Goal: Transaction & Acquisition: Purchase product/service

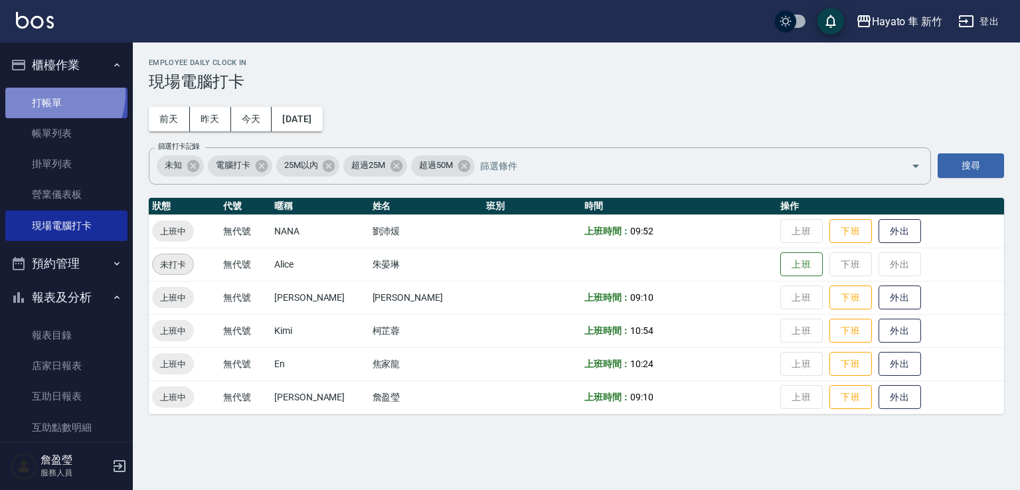
click at [49, 94] on link "打帳單" at bounding box center [66, 103] width 122 height 31
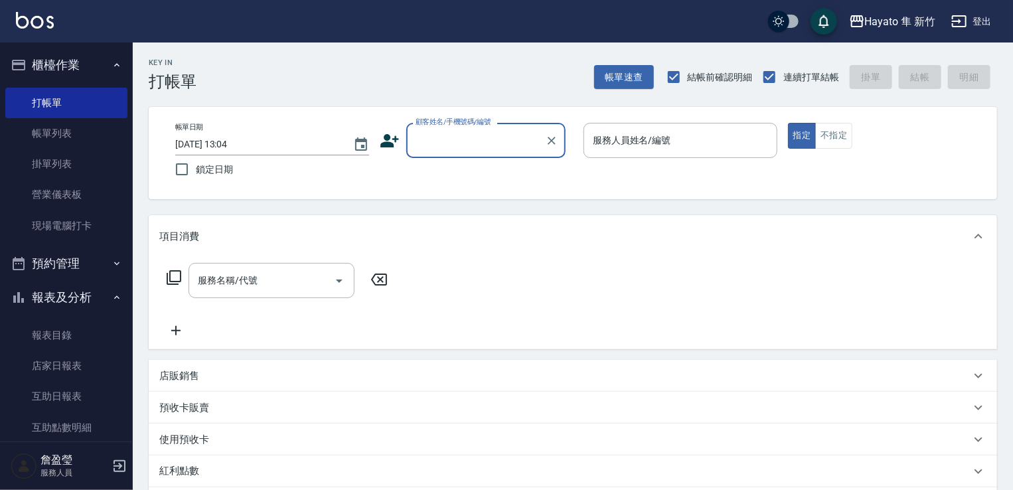
click at [383, 144] on icon at bounding box center [389, 140] width 19 height 13
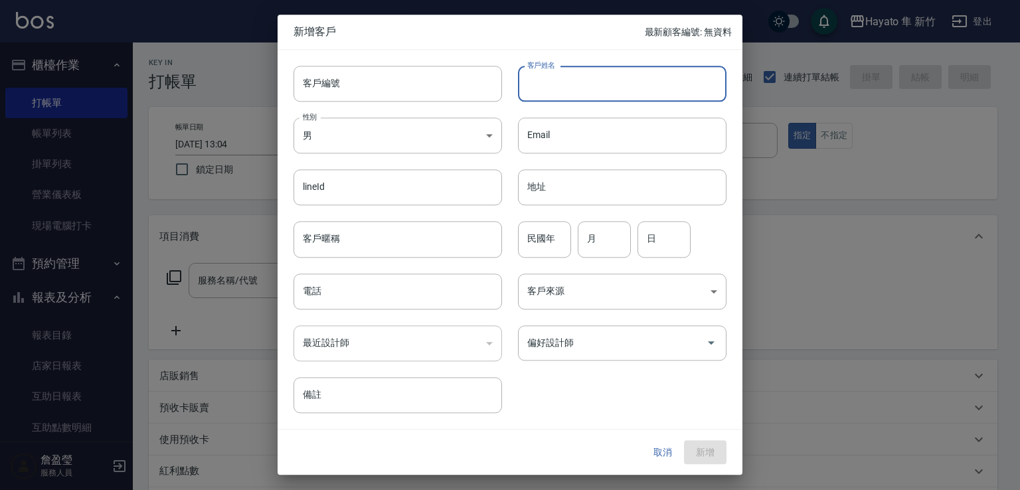
click at [563, 94] on input "客戶姓名" at bounding box center [622, 84] width 208 height 36
type input "x"
type input "[PERSON_NAME]"
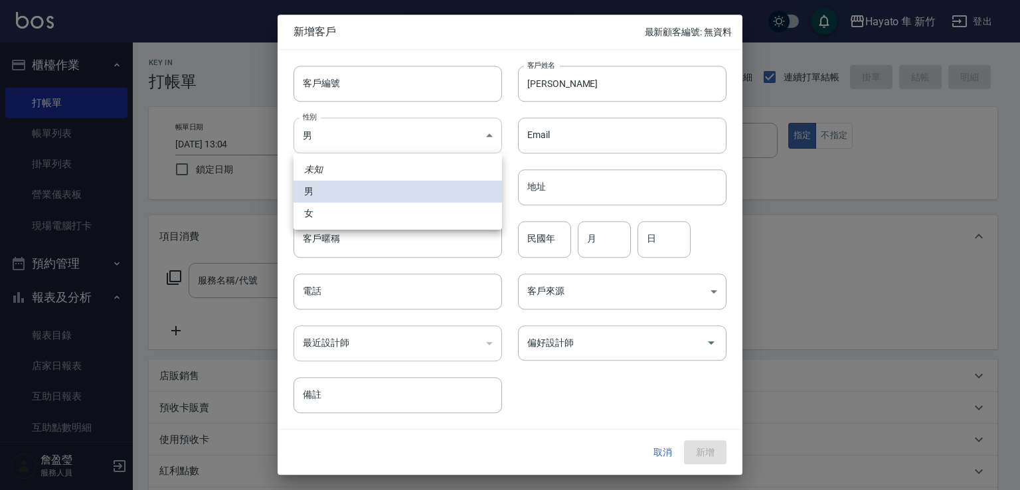
click at [333, 145] on body "Hayato 隼 新竹 登出 櫃檯作業 打帳單 帳單列表 掛單列表 營業儀表板 現場電腦打卡 預約管理 預約管理 報表及分析 報表目錄 店家日報表 互助日報表…" at bounding box center [510, 347] width 1020 height 695
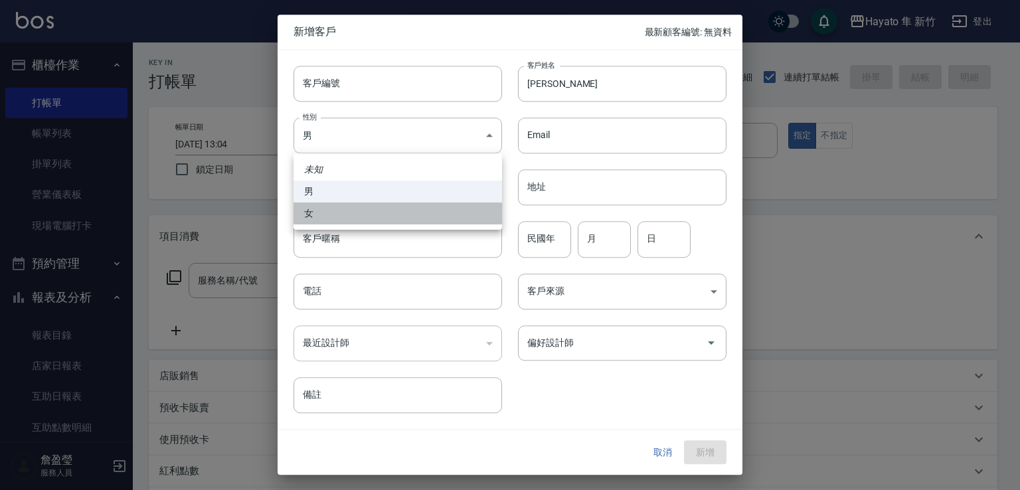
click at [335, 216] on li "女" at bounding box center [397, 214] width 208 height 22
type input "[DEMOGRAPHIC_DATA]"
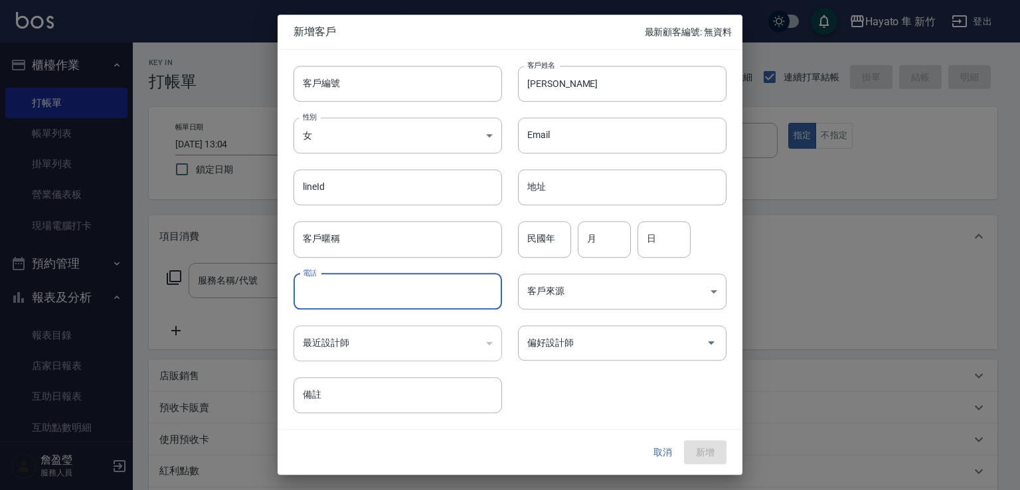
click at [343, 304] on input "電話" at bounding box center [397, 292] width 208 height 36
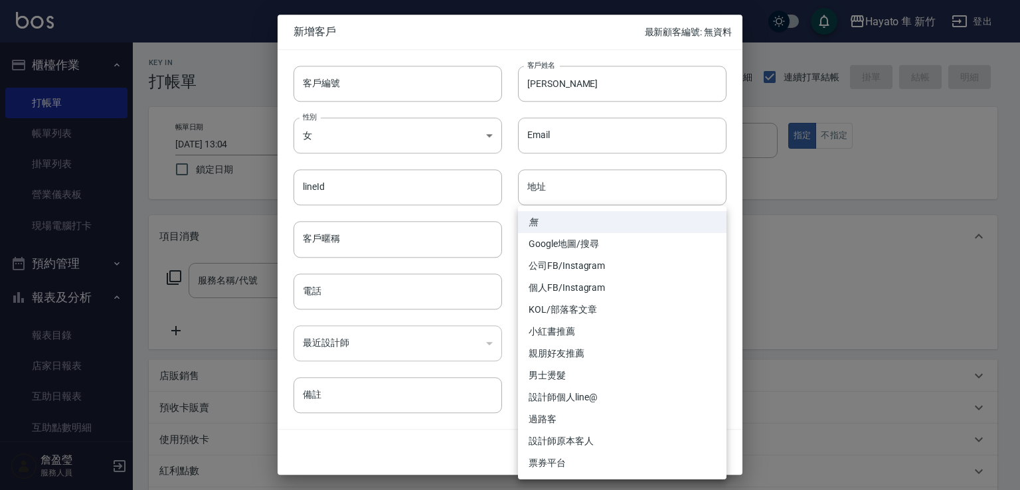
click at [557, 298] on body "Hayato 隼 新竹 登出 櫃檯作業 打帳單 帳單列表 掛單列表 營業儀表板 現場電腦打卡 預約管理 預約管理 報表及分析 報表目錄 店家日報表 互助日報表…" at bounding box center [510, 347] width 1020 height 695
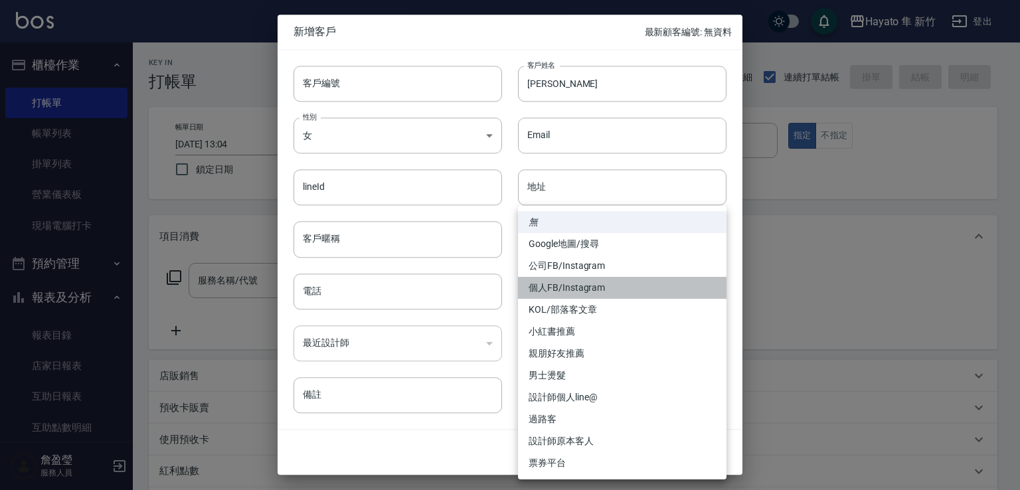
click at [558, 298] on li "個人FB/Instagram" at bounding box center [622, 288] width 208 height 22
type input "個人FB/Instagram"
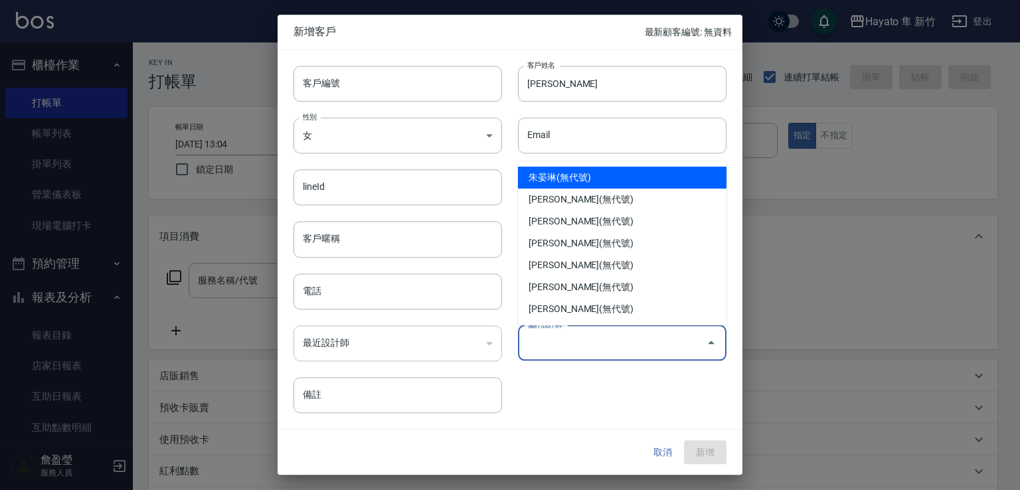
click at [560, 340] on input "偏好設計師" at bounding box center [612, 342] width 177 height 23
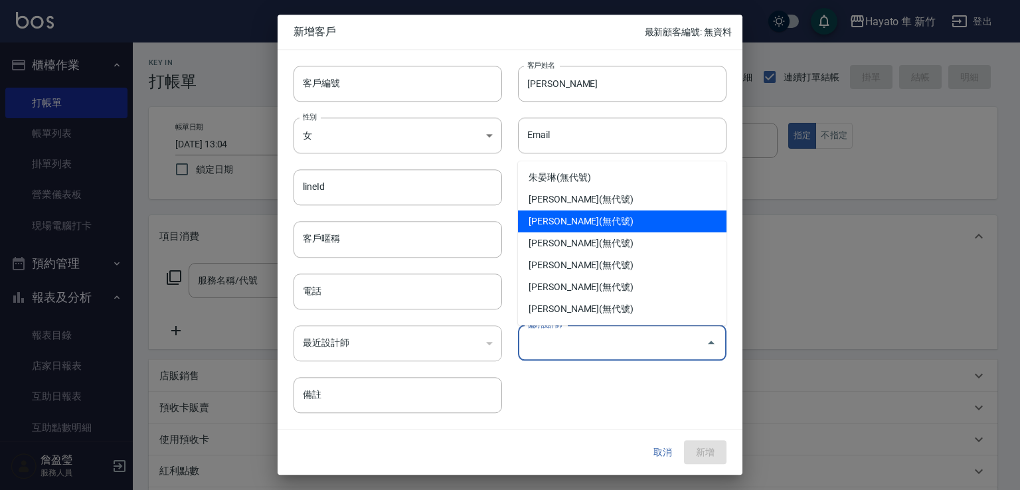
click at [564, 220] on li "[PERSON_NAME](無代號)" at bounding box center [622, 221] width 208 height 22
type input "詹盈瑩"
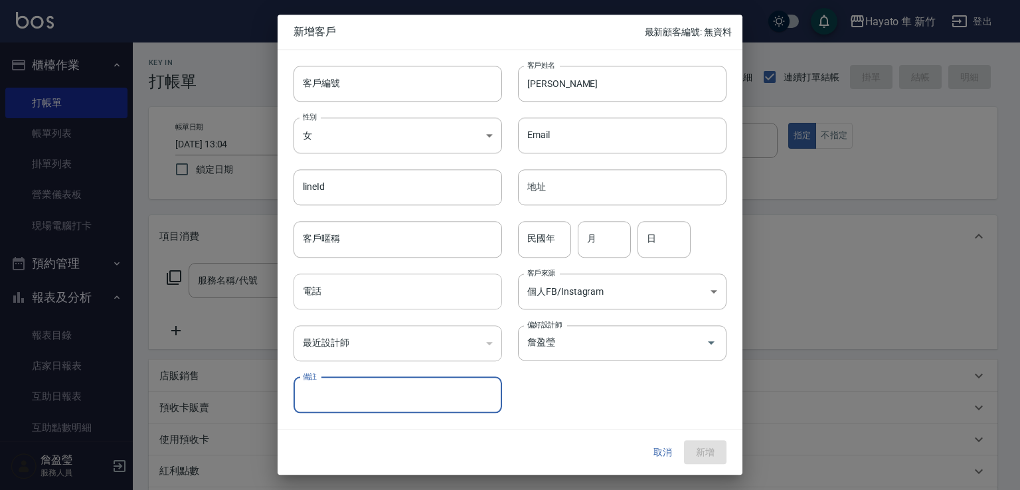
click at [353, 299] on input "電話" at bounding box center [397, 292] width 208 height 36
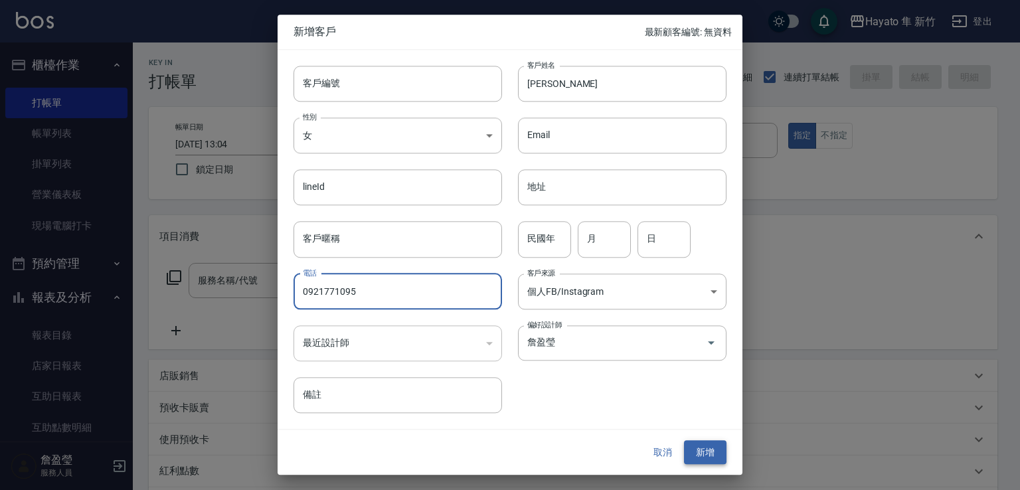
type input "0921771095"
click at [700, 443] on button "新增" at bounding box center [705, 452] width 42 height 25
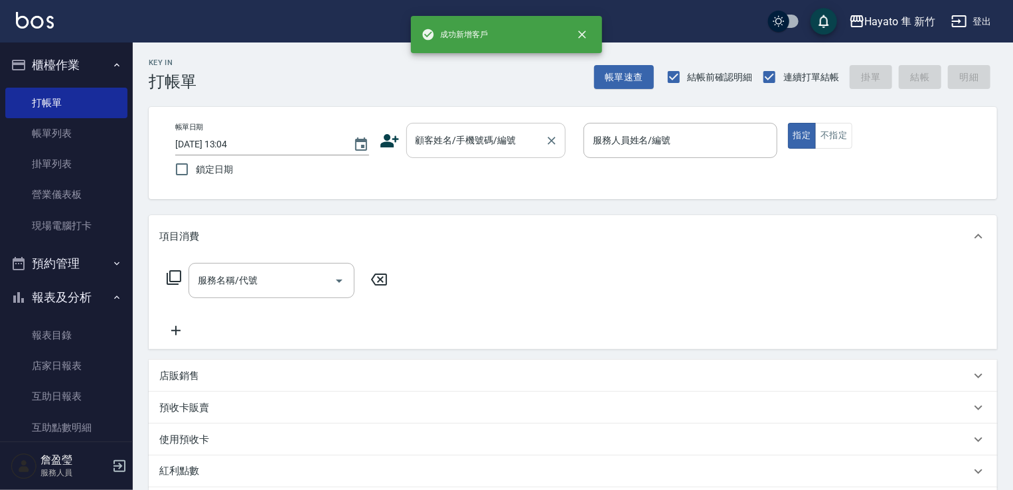
click at [420, 133] on input "顧客姓名/手機號碼/編號" at bounding box center [475, 140] width 127 height 23
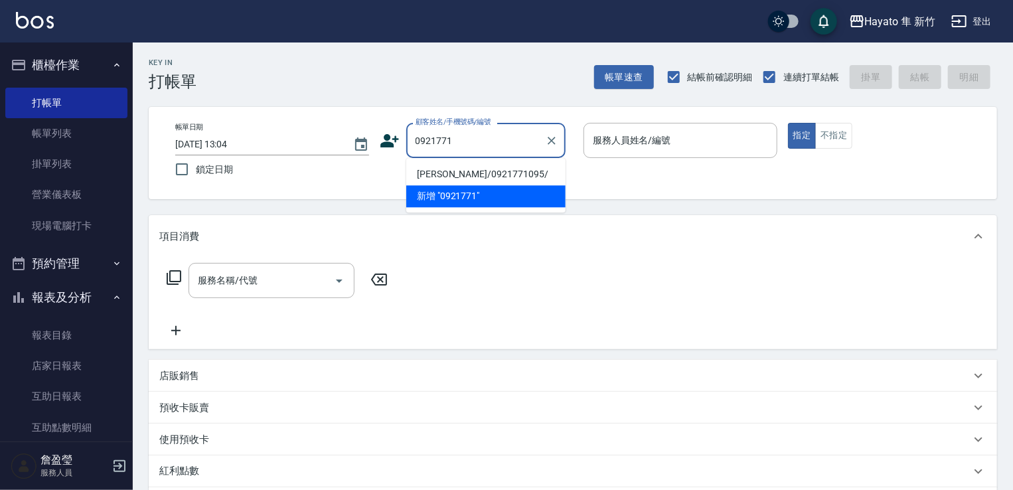
click at [486, 170] on li "[PERSON_NAME]/0921771095/" at bounding box center [485, 174] width 159 height 22
type input "[PERSON_NAME]/0921771095/"
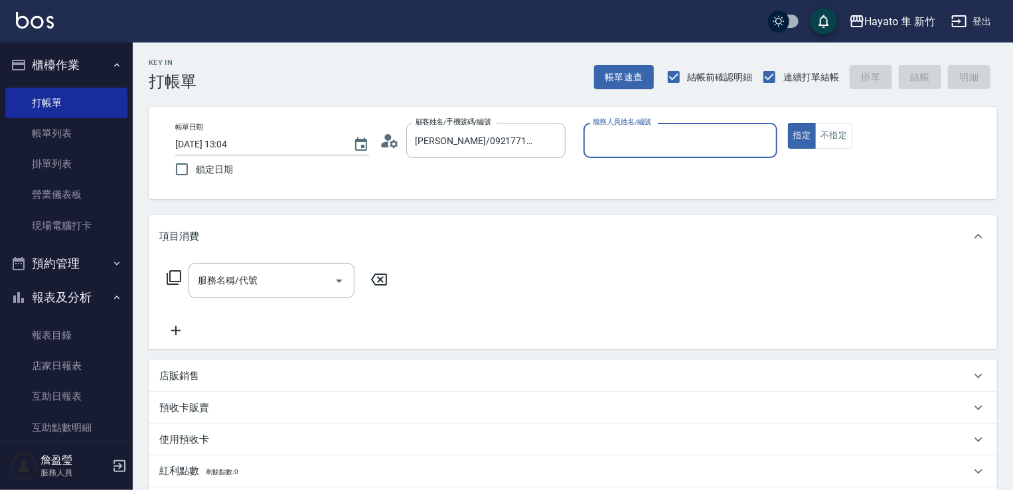
type input "[PERSON_NAME](無代號)"
click at [303, 277] on input "服務名稱/代號" at bounding box center [262, 280] width 134 height 23
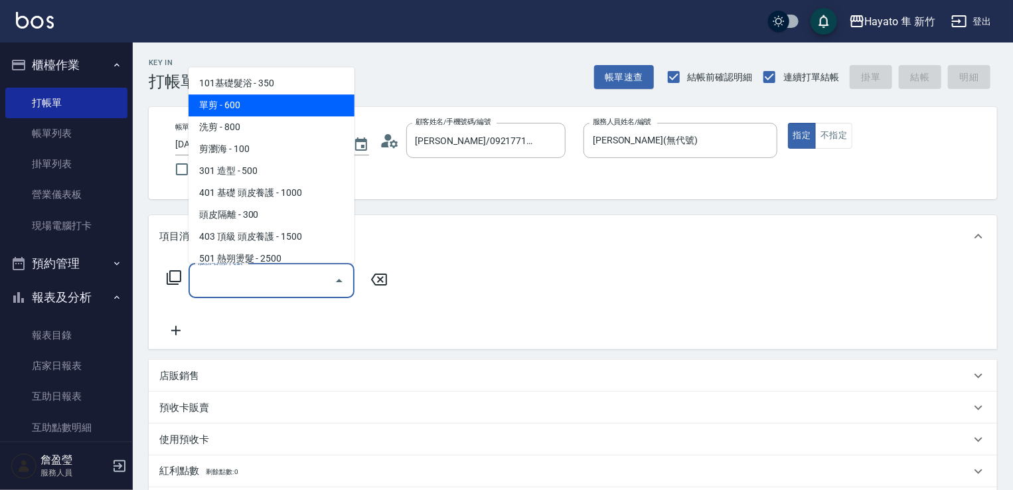
click at [307, 102] on span "單剪 - 600" at bounding box center [272, 105] width 166 height 22
type input "單剪(102)"
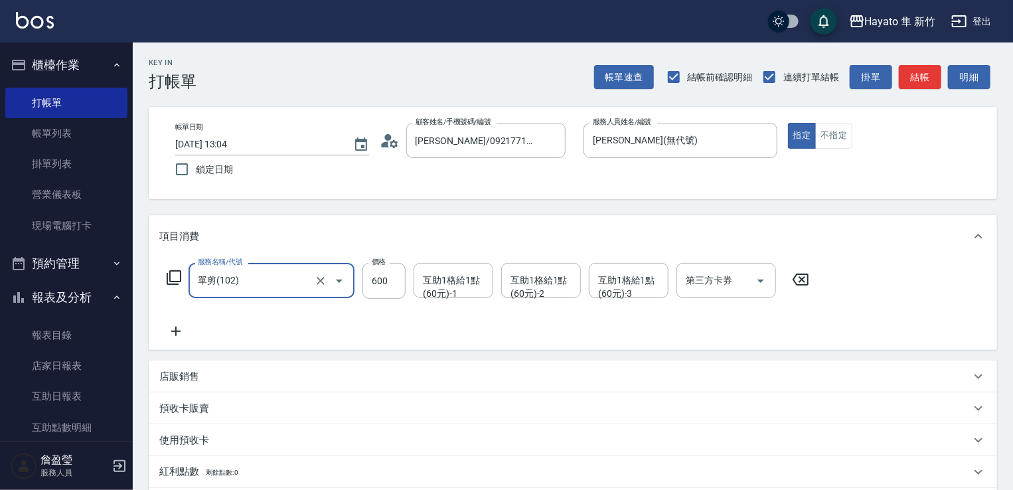
click at [179, 338] on icon at bounding box center [175, 331] width 33 height 16
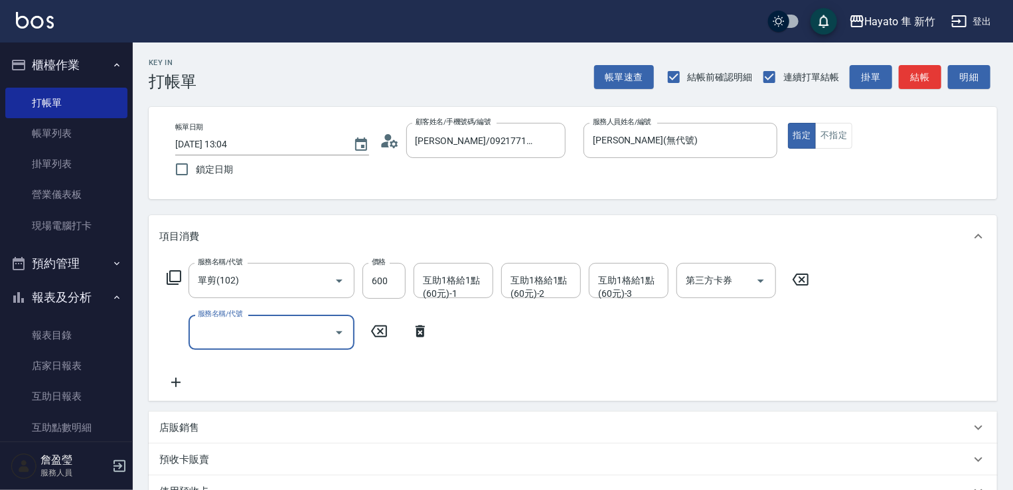
click at [315, 335] on input "服務名稱/代號" at bounding box center [262, 332] width 134 height 23
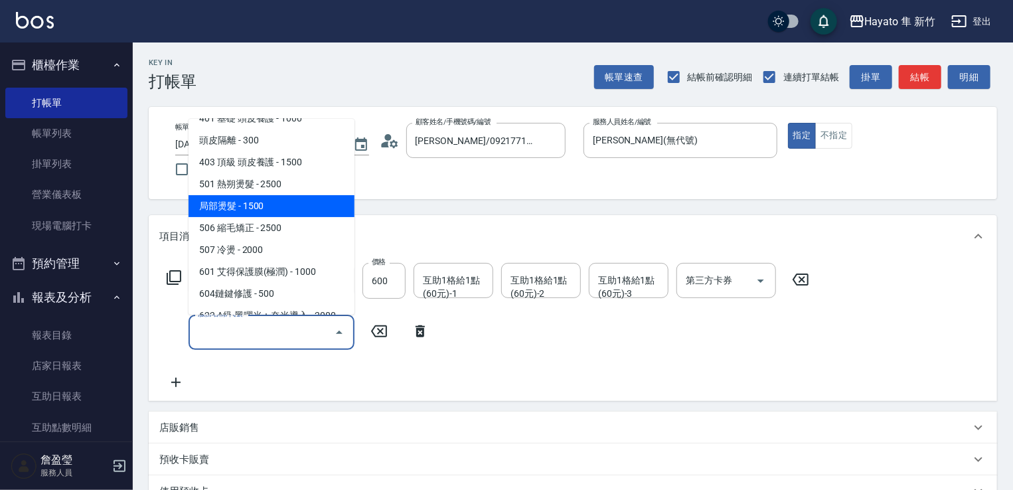
scroll to position [231, 0]
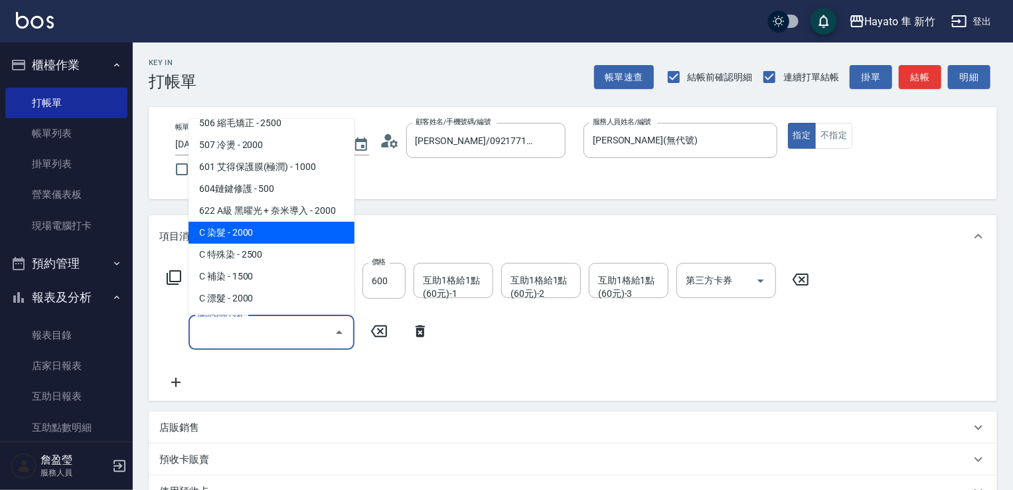
click at [282, 230] on span "C 染髮 - 2000" at bounding box center [272, 233] width 166 height 22
type input "C 染髮(701)"
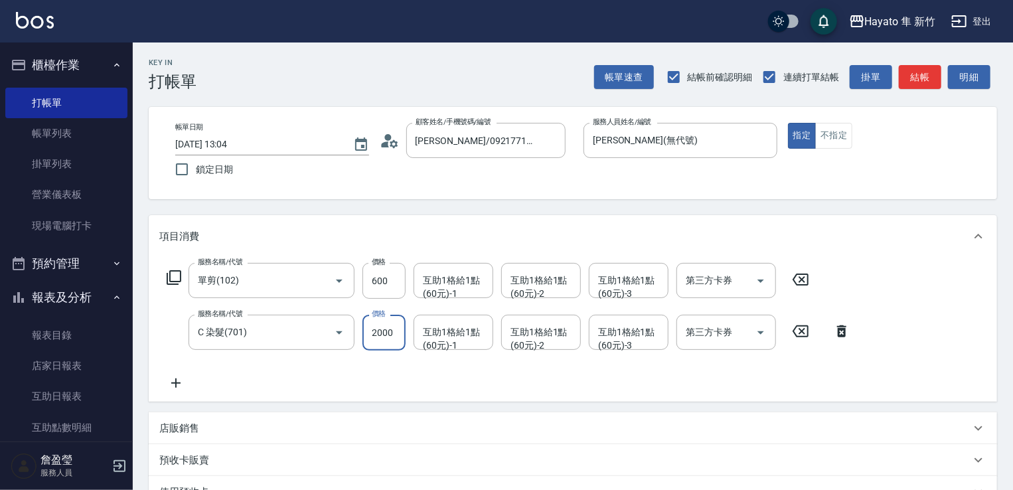
click at [378, 335] on input "2000" at bounding box center [384, 333] width 43 height 36
type input "1800"
click at [443, 378] on div "服務名稱/代號 單剪(102) 服務名稱/代號 價格 600 價格 互助1格給1點(60元)-1 互助1格給1點(60元)-1 互助1格給1點(60元)-2 …" at bounding box center [508, 327] width 699 height 128
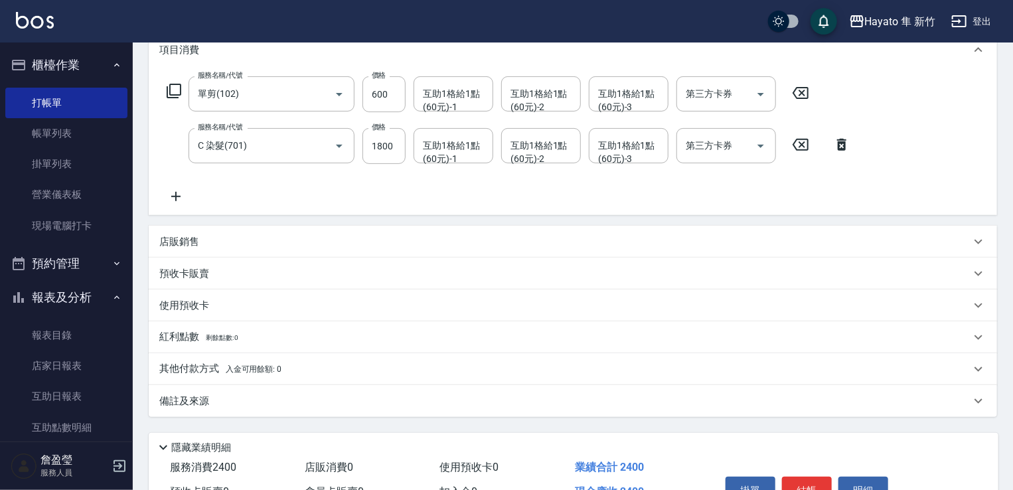
scroll to position [262, 0]
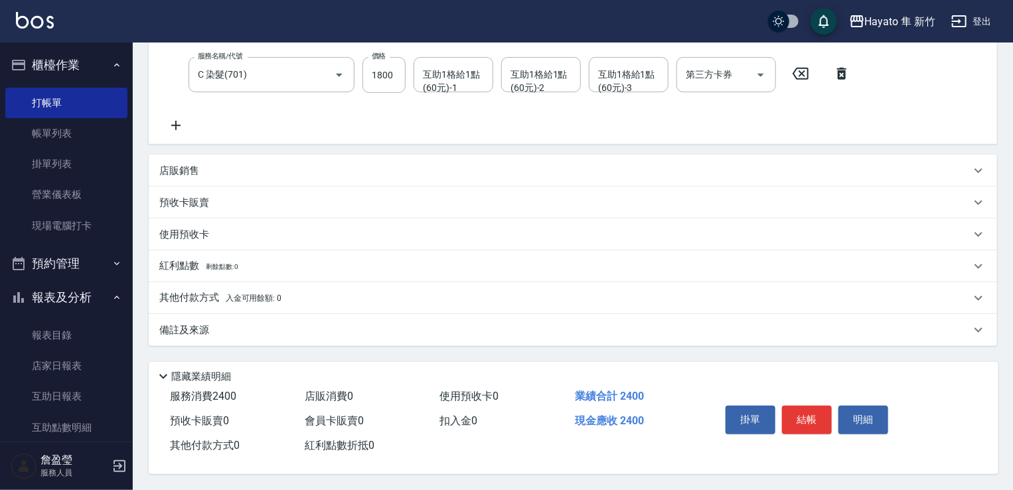
click at [182, 291] on p "其他付款方式 入金可用餘額: 0" at bounding box center [220, 298] width 122 height 15
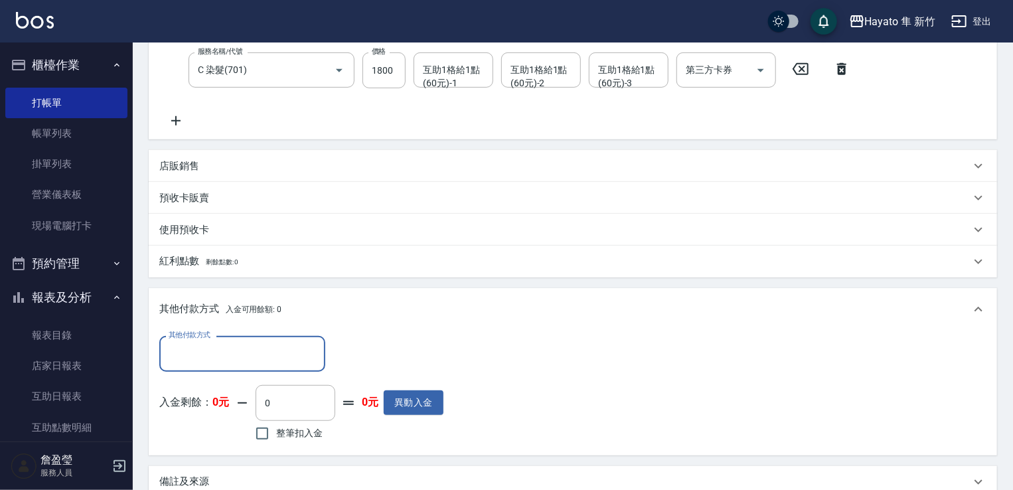
scroll to position [0, 0]
click at [242, 339] on div "其他付款方式" at bounding box center [242, 353] width 166 height 35
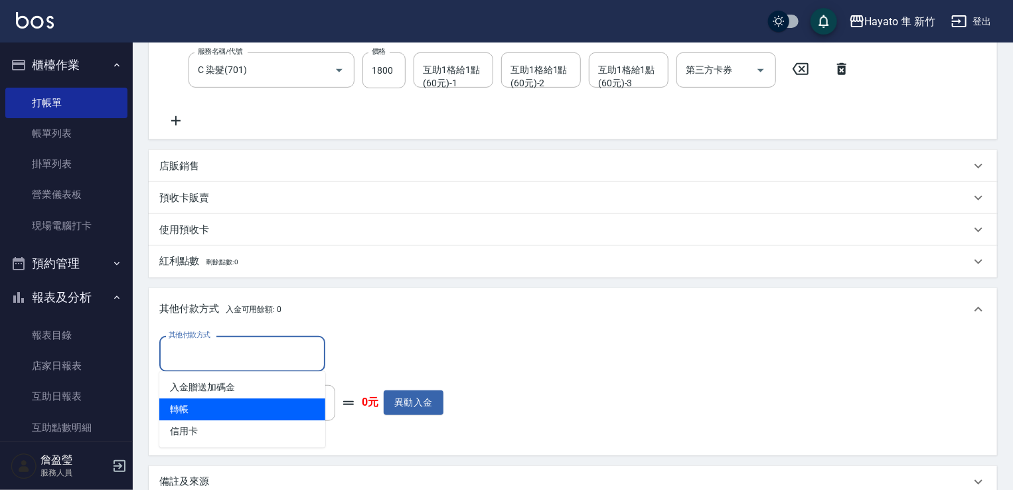
click at [239, 413] on span "轉帳" at bounding box center [242, 409] width 166 height 22
type input "轉帳"
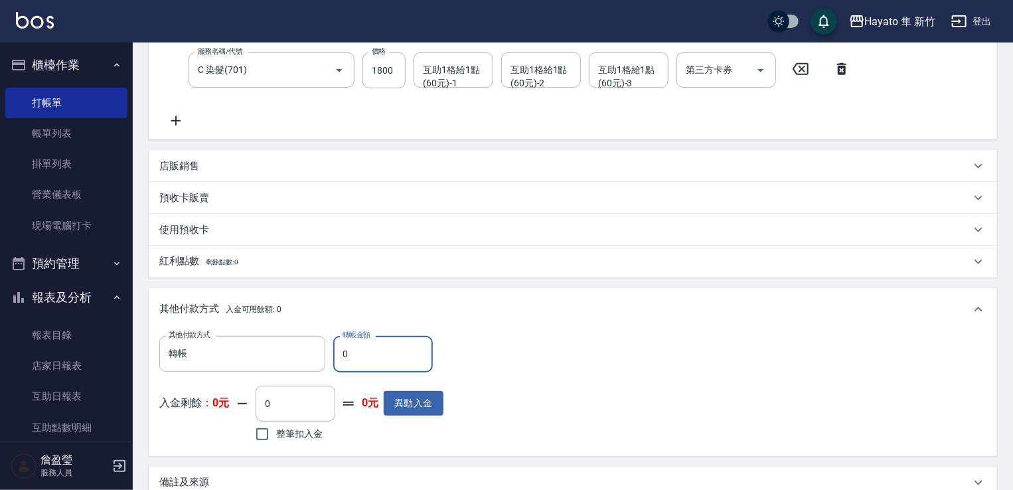
drag, startPoint x: 356, startPoint y: 356, endPoint x: 343, endPoint y: 309, distance: 49.0
click at [323, 365] on div "其他付款方式 轉帳 其他付款方式 轉帳金額 0 轉帳金額" at bounding box center [301, 354] width 284 height 36
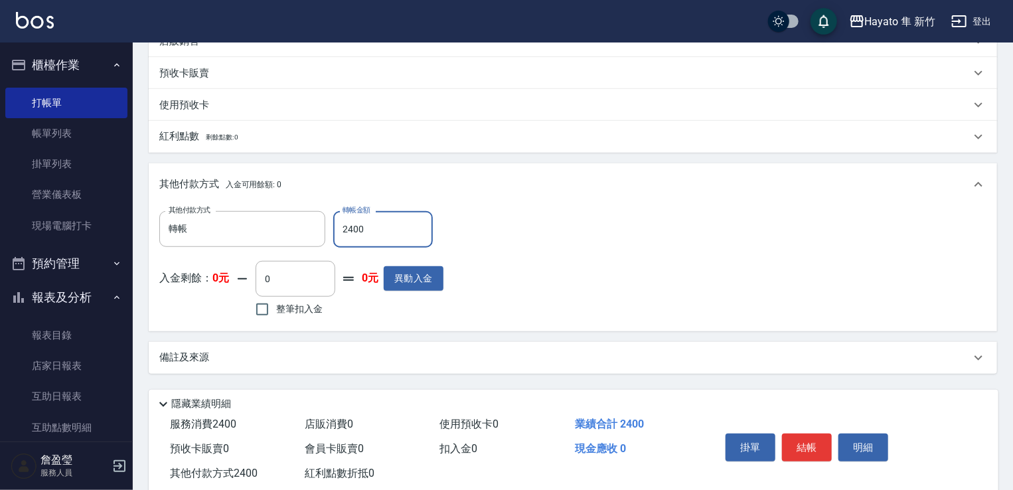
scroll to position [395, 0]
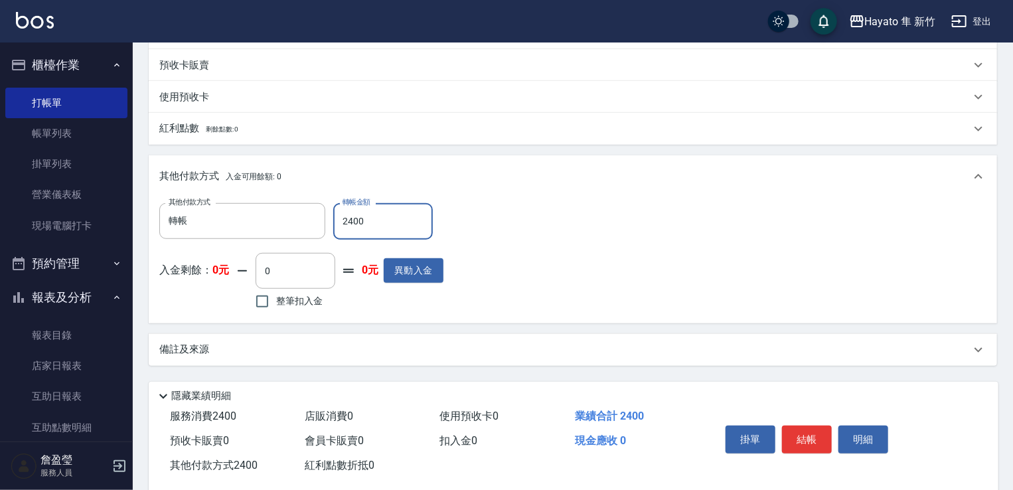
type input "2400"
click at [262, 343] on div "備註及來源" at bounding box center [564, 350] width 811 height 14
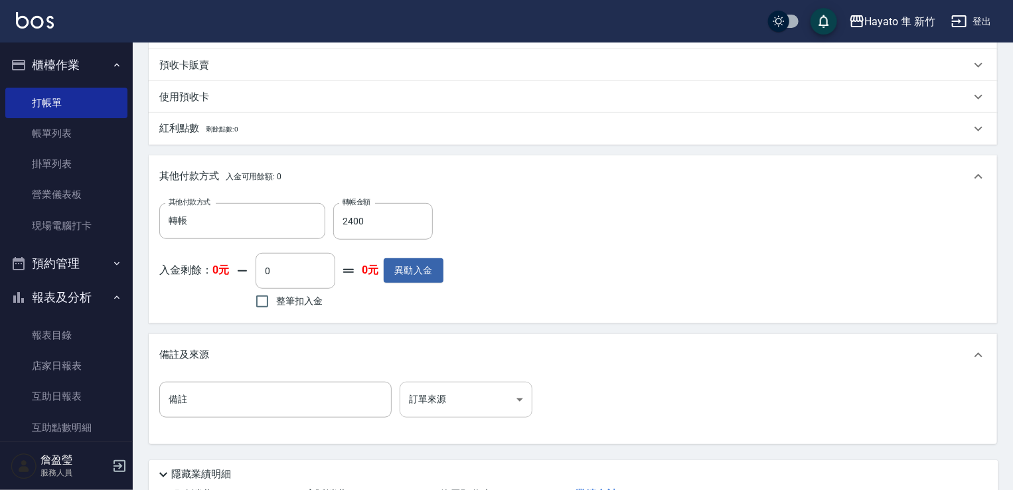
click at [424, 408] on body "Hayato 隼 新竹 登出 櫃檯作業 打帳單 帳單列表 掛單列表 營業儀表板 現場電腦打卡 預約管理 預約管理 報表及分析 報表目錄 店家日報表 互助日報表…" at bounding box center [506, 96] width 1013 height 983
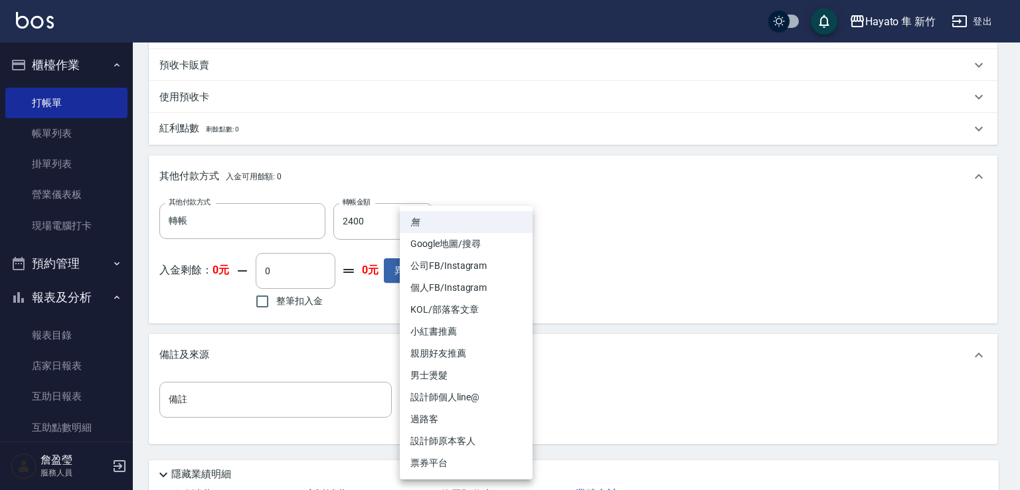
click at [473, 439] on li "設計師原本客人" at bounding box center [466, 441] width 133 height 22
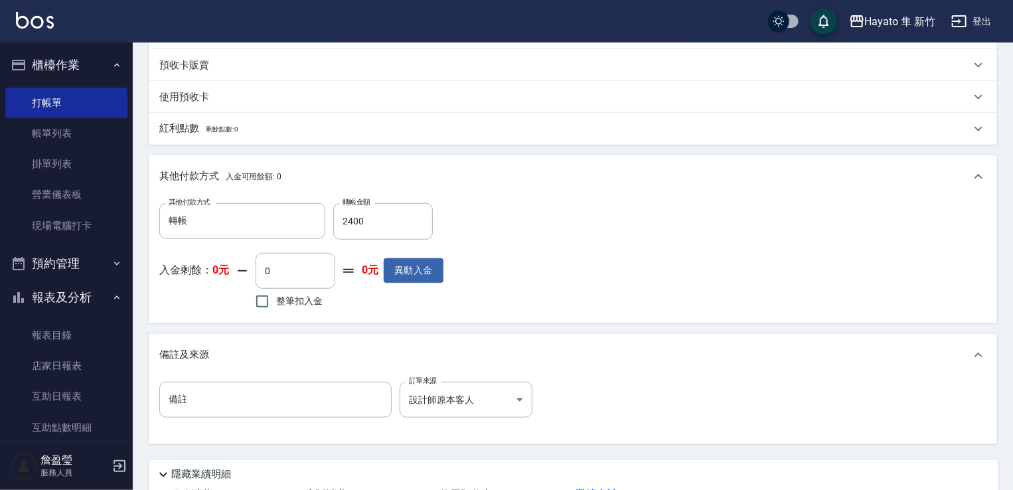
click at [603, 384] on div "備註 備註 訂單來源 設計師原本客人 設計師原本客人 訂單來源" at bounding box center [572, 408] width 827 height 52
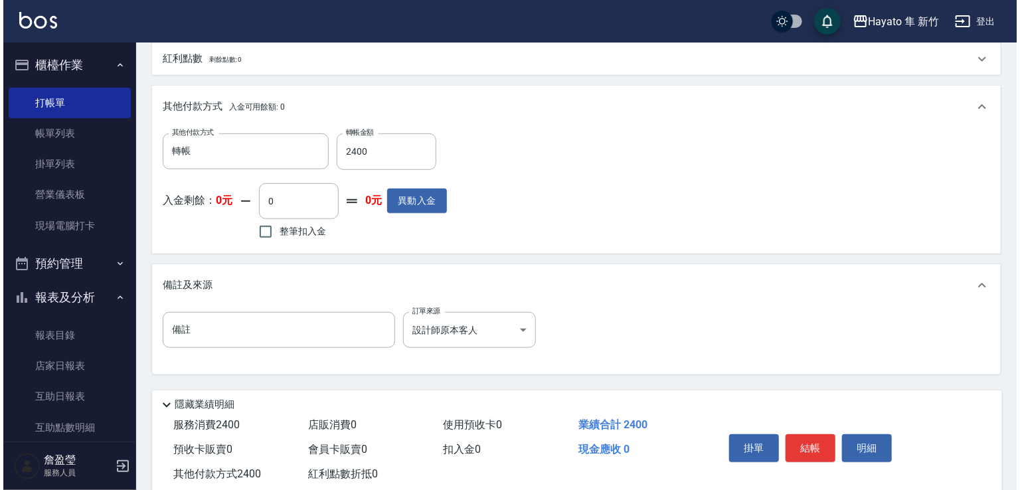
scroll to position [497, 0]
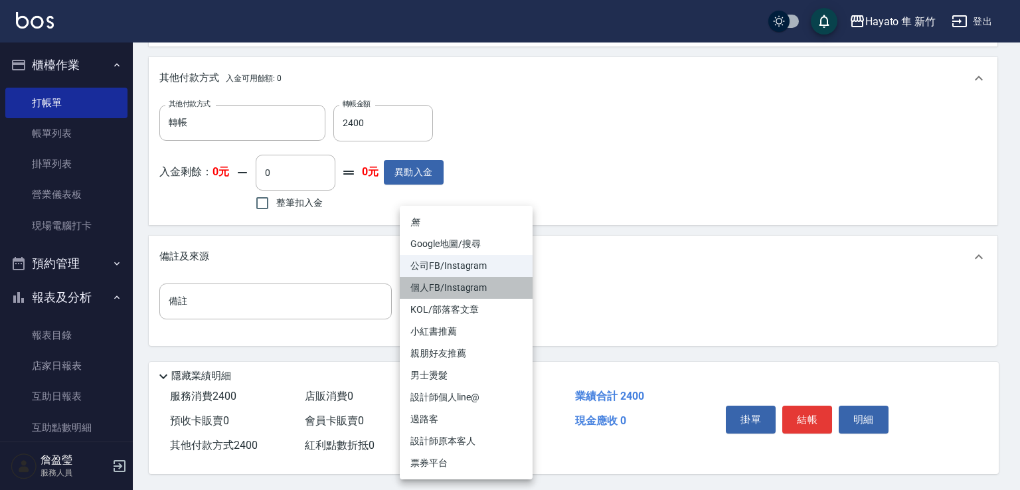
click at [471, 285] on li "個人FB/Instagram" at bounding box center [466, 288] width 133 height 22
type input "個人FB/Instagram"
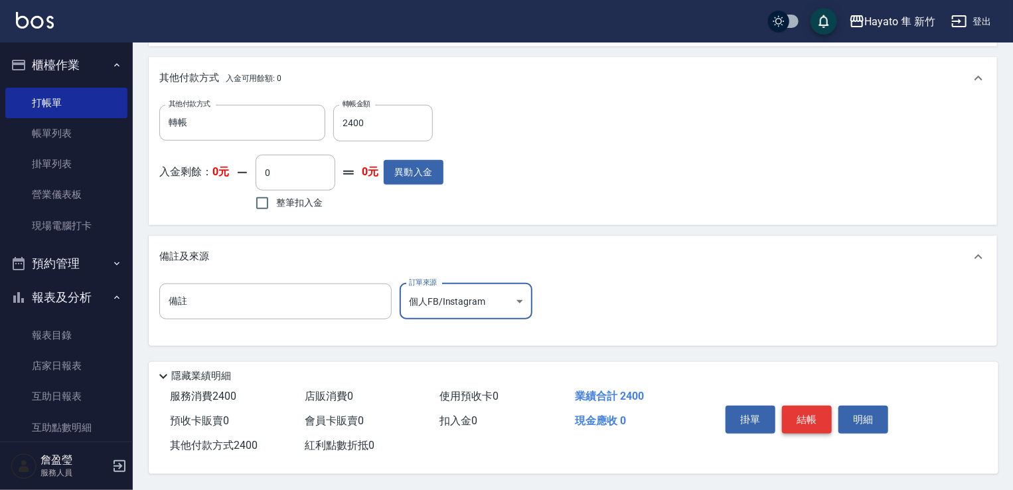
click at [809, 423] on button "結帳" at bounding box center [807, 420] width 50 height 28
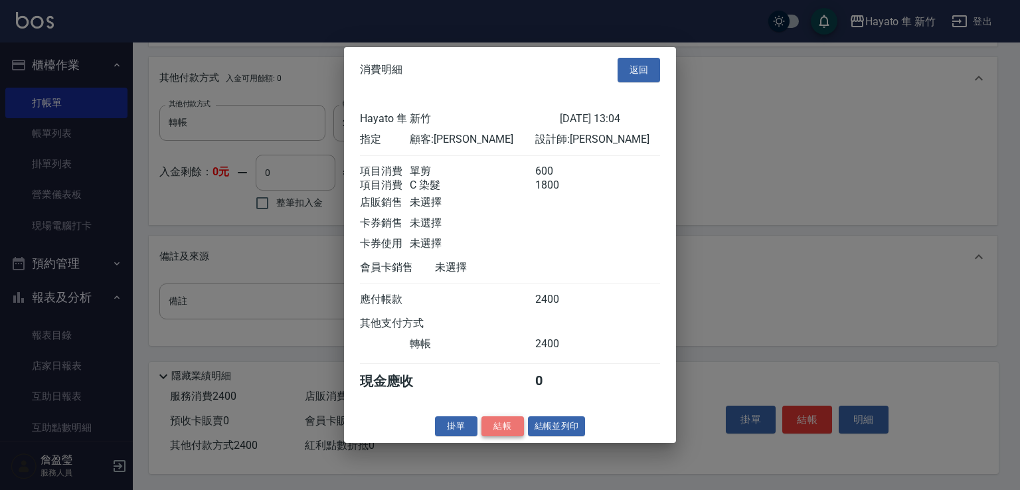
click at [501, 426] on button "結帳" at bounding box center [502, 426] width 42 height 21
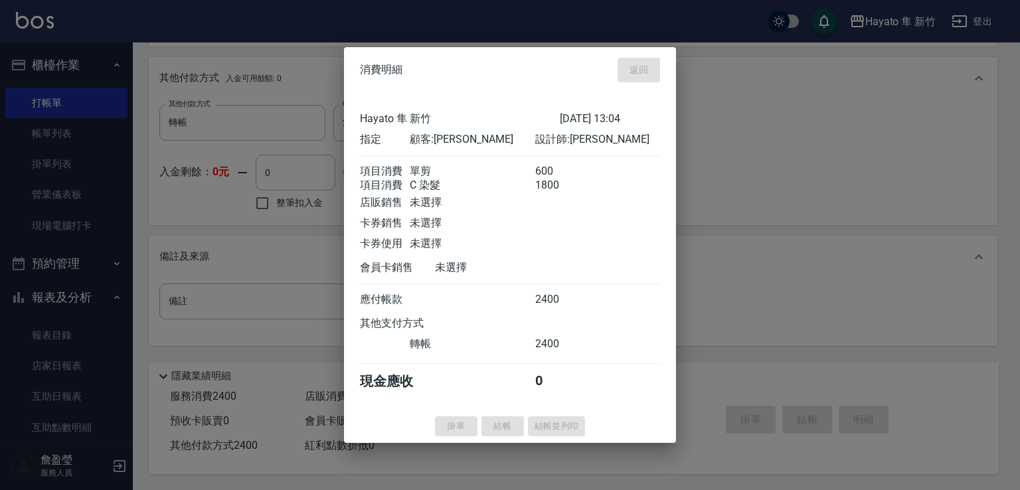
click at [502, 430] on div "掛單 結帳 結帳並列印" at bounding box center [510, 426] width 332 height 21
type input "[DATE] 13:08"
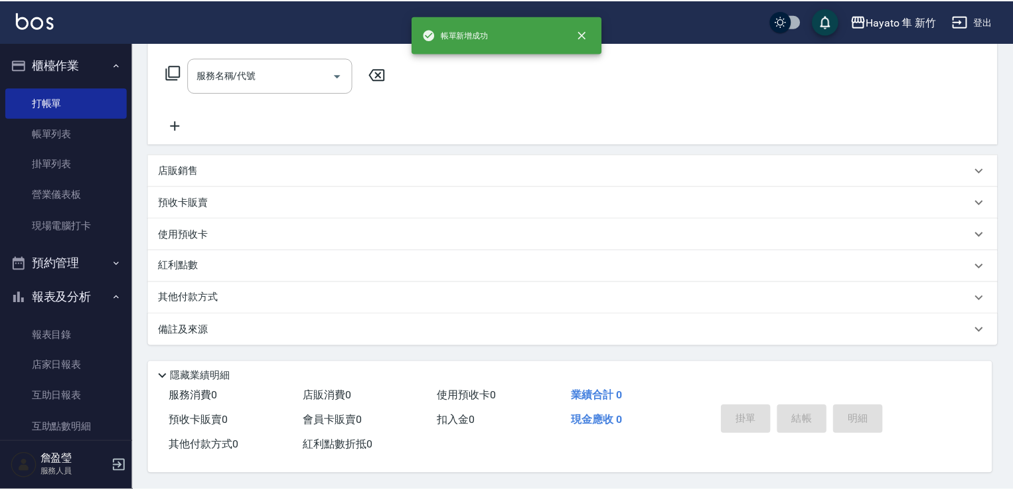
scroll to position [0, 0]
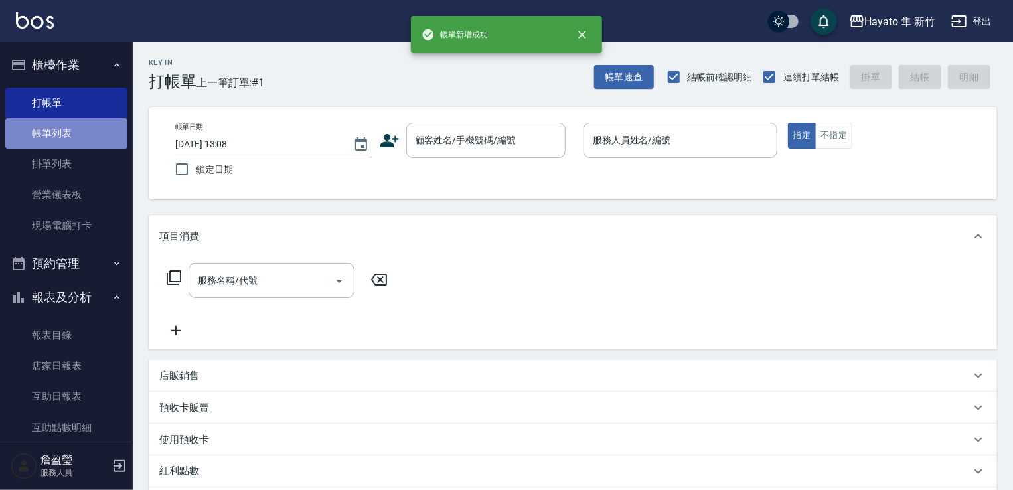
click at [66, 129] on link "帳單列表" at bounding box center [66, 133] width 122 height 31
